Goal: Find specific page/section: Find specific page/section

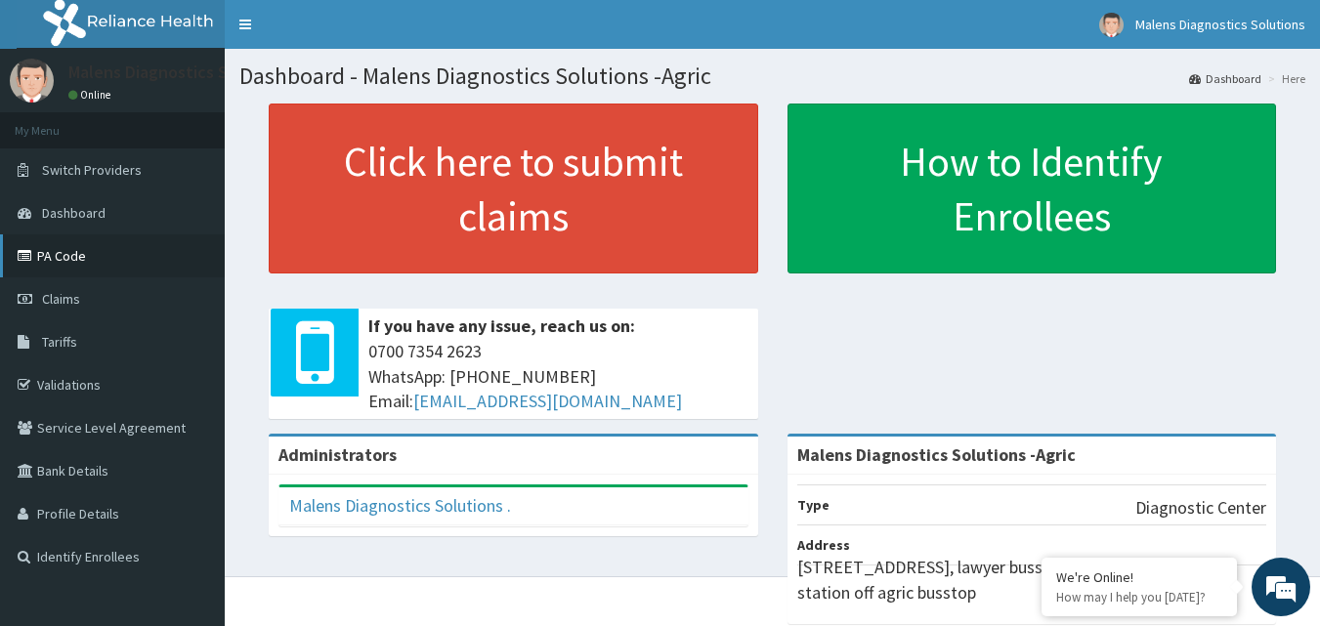
click at [98, 250] on link "PA Code" at bounding box center [112, 256] width 225 height 43
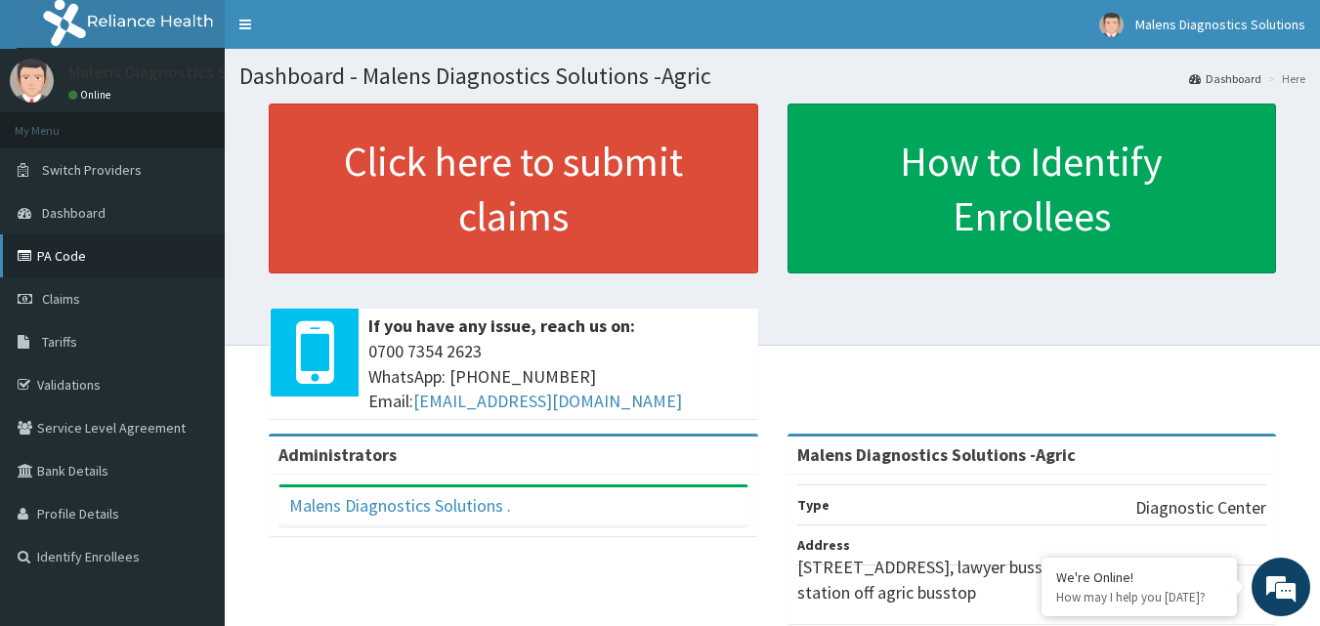
click at [83, 250] on link "PA Code" at bounding box center [112, 256] width 225 height 43
